Goal: Transaction & Acquisition: Download file/media

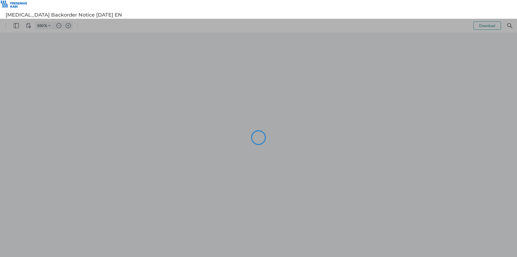
type input "102"
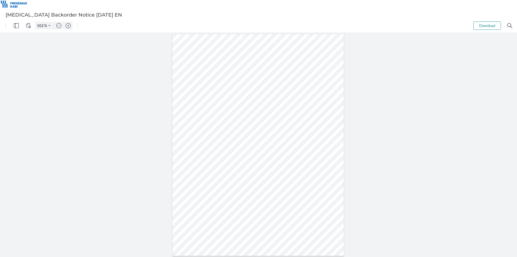
click at [200, 57] on div at bounding box center [258, 145] width 172 height 222
click at [4, 25] on div "102 % Download .cls-1{fill:#abb0c4;} icon - tools - more" at bounding box center [258, 26] width 517 height 14
click at [15, 26] on img "Panel" at bounding box center [16, 25] width 5 height 5
click at [27, 25] on img "View Controls" at bounding box center [28, 25] width 5 height 5
click at [114, 72] on div at bounding box center [297, 145] width 440 height 224
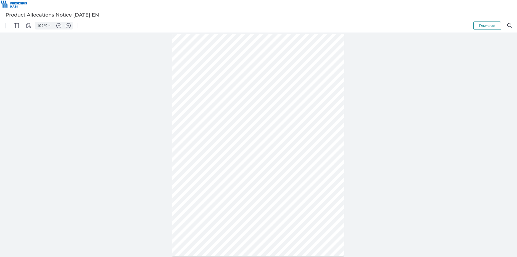
click at [477, 25] on button "Download" at bounding box center [487, 26] width 28 height 8
type input "97"
